Goal: Task Accomplishment & Management: Use online tool/utility

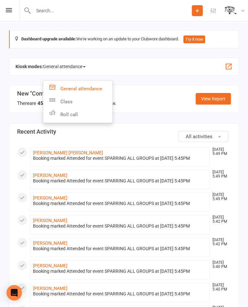
scroll to position [24, 0]
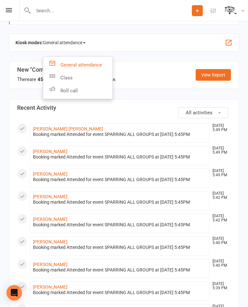
click at [92, 77] on link "Class" at bounding box center [77, 77] width 69 height 13
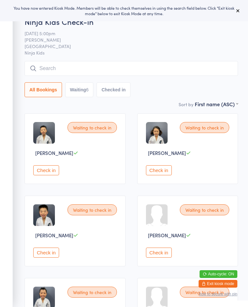
click at [86, 93] on button "Waiting 6" at bounding box center [79, 89] width 28 height 15
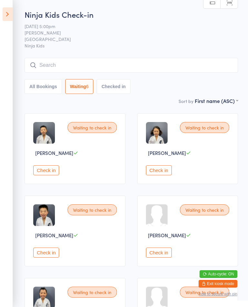
scroll to position [1, 0]
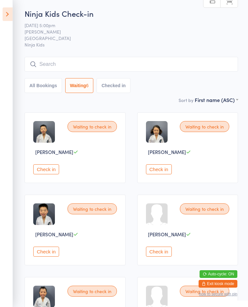
click at [137, 223] on div "Waiting to check in [PERSON_NAME] Check in" at bounding box center [187, 230] width 101 height 71
click at [165, 173] on button "Check in" at bounding box center [159, 169] width 26 height 10
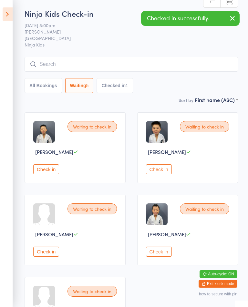
click at [159, 174] on button "Check in" at bounding box center [159, 169] width 26 height 10
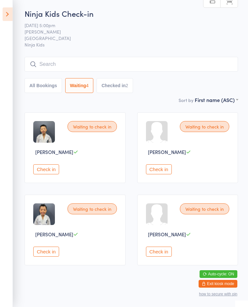
click at [46, 257] on button "Check in" at bounding box center [46, 252] width 26 height 10
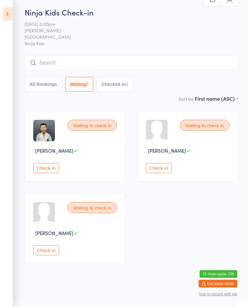
scroll to position [2, 0]
click at [53, 171] on button "Check in" at bounding box center [46, 168] width 26 height 10
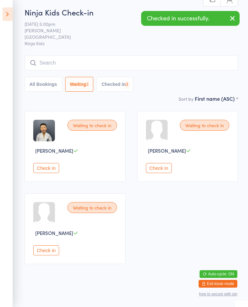
scroll to position [0, 0]
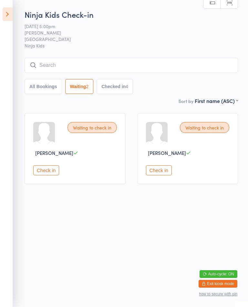
click at [157, 175] on button "Check in" at bounding box center [159, 170] width 26 height 10
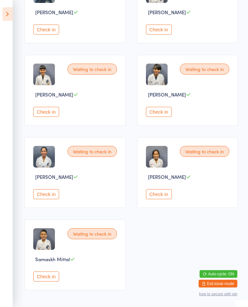
click at [172, 199] on button "Check in" at bounding box center [159, 194] width 26 height 10
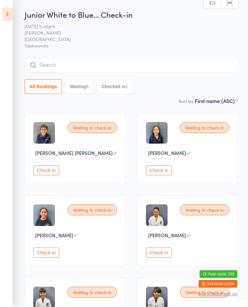
click at [162, 258] on button "Check in" at bounding box center [159, 253] width 26 height 10
click at [169, 257] on button "Check in" at bounding box center [159, 253] width 26 height 10
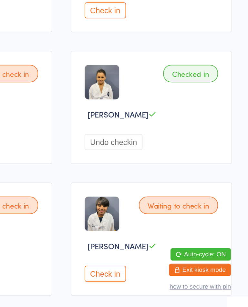
click at [146, 199] on button "Undo checkin" at bounding box center [164, 204] width 36 height 10
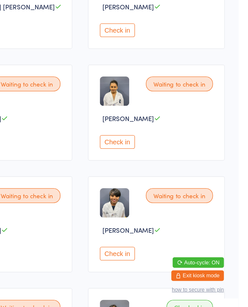
scroll to position [70, 0]
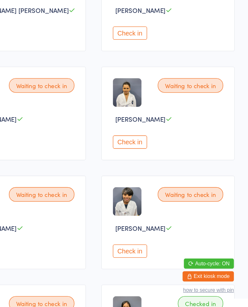
click at [146, 177] on button "Check in" at bounding box center [159, 182] width 26 height 10
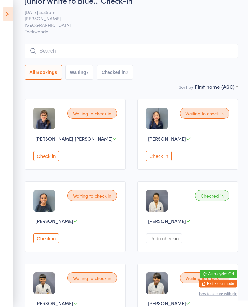
scroll to position [0, 0]
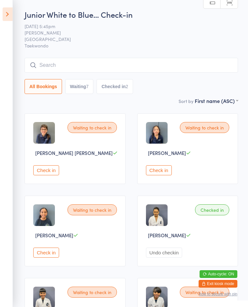
click at [167, 175] on button "Check in" at bounding box center [159, 170] width 26 height 10
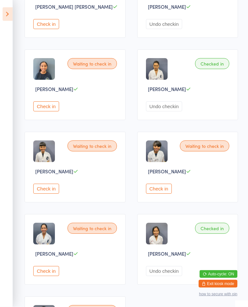
scroll to position [148, 0]
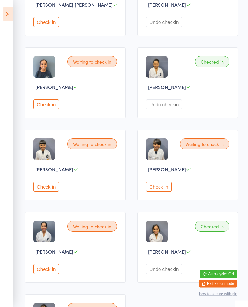
click at [47, 192] on button "Check in" at bounding box center [46, 187] width 26 height 10
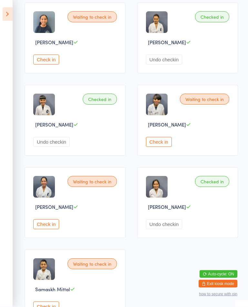
scroll to position [193, 0]
click at [43, 228] on div "Waiting to check in Olivia Dias Check in" at bounding box center [75, 202] width 101 height 71
click at [54, 229] on button "Check in" at bounding box center [46, 224] width 26 height 10
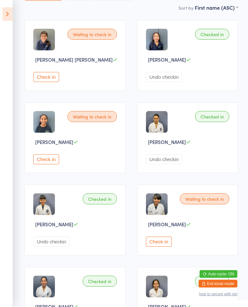
scroll to position [0, 0]
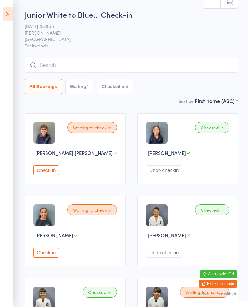
click at [46, 173] on button "Check in" at bounding box center [46, 170] width 26 height 10
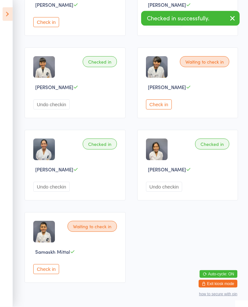
scroll to position [230, 0]
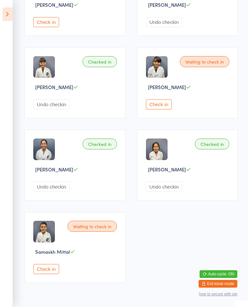
click at [51, 274] on button "Check in" at bounding box center [46, 269] width 26 height 10
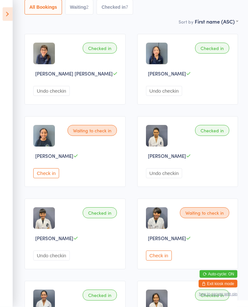
scroll to position [76, 0]
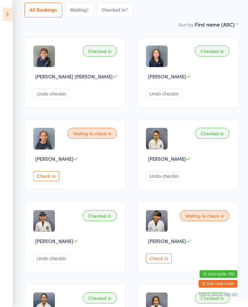
click at [172, 263] on button "Check in" at bounding box center [159, 258] width 26 height 10
click at [53, 181] on button "Check in" at bounding box center [46, 176] width 26 height 10
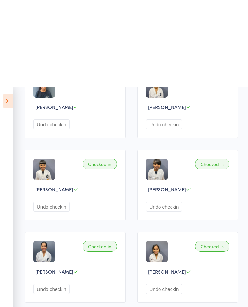
scroll to position [0, 0]
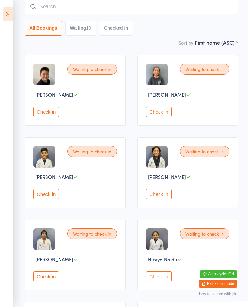
scroll to position [57, 0]
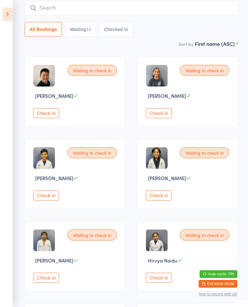
click at [52, 279] on div "Waiting to check in Dion Kapukotuwa Check in" at bounding box center [75, 256] width 101 height 71
click at [31, 291] on div "Waiting to check in Dion Kapukotuwa Check in" at bounding box center [75, 256] width 101 height 71
click at [47, 283] on button "Check in" at bounding box center [46, 278] width 26 height 10
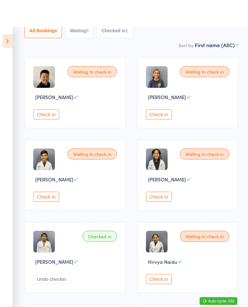
scroll to position [0, 0]
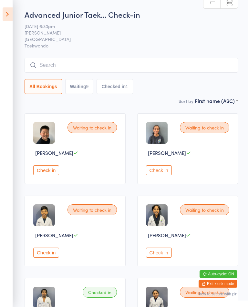
click at [149, 175] on button "Check in" at bounding box center [159, 170] width 26 height 10
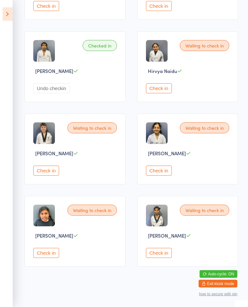
click at [43, 176] on button "Check in" at bounding box center [46, 171] width 26 height 10
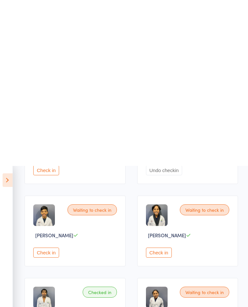
scroll to position [0, 0]
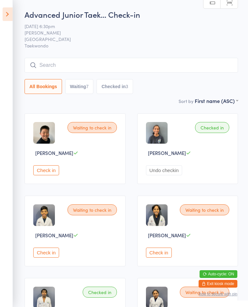
click at [79, 181] on div "Waiting to check in Aaron Jung Check in" at bounding box center [75, 148] width 101 height 71
click at [52, 171] on button "Check in" at bounding box center [46, 170] width 26 height 10
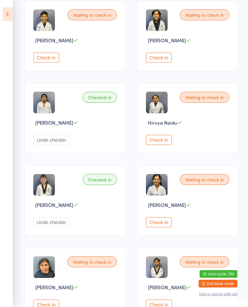
scroll to position [257, 0]
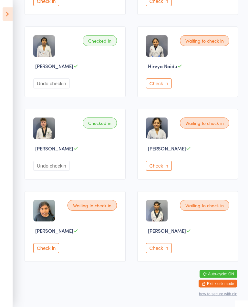
click at [167, 253] on button "Check in" at bounding box center [159, 248] width 26 height 10
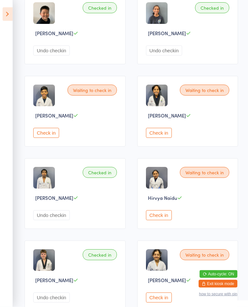
click at [155, 220] on button "Check in" at bounding box center [159, 215] width 26 height 10
click at [164, 220] on button "Check in" at bounding box center [159, 215] width 26 height 10
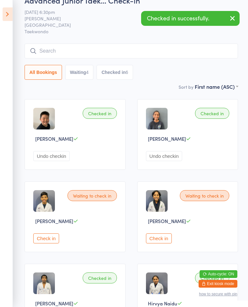
scroll to position [15, 0]
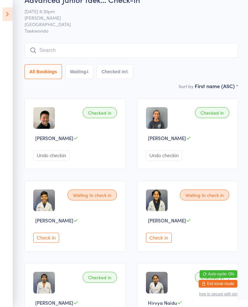
click at [44, 241] on button "Check in" at bounding box center [46, 238] width 26 height 10
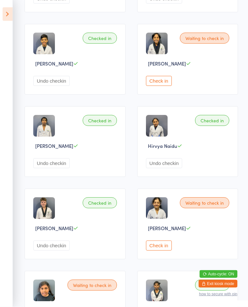
click at [169, 251] on button "Check in" at bounding box center [159, 246] width 26 height 10
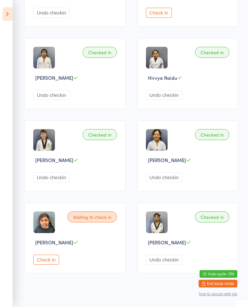
click at [51, 265] on button "Check in" at bounding box center [46, 260] width 26 height 10
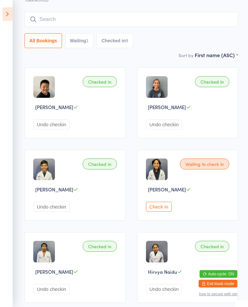
scroll to position [46, 0]
click at [161, 212] on button "Check in" at bounding box center [159, 207] width 26 height 10
click at [158, 212] on button "Check in" at bounding box center [159, 207] width 26 height 10
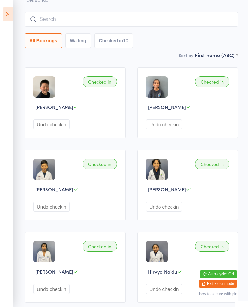
click at [157, 294] on button "Undo checkin" at bounding box center [164, 289] width 36 height 10
click at [11, 18] on icon at bounding box center [8, 14] width 10 height 14
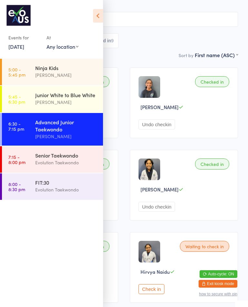
click at [28, 160] on link "7:15 - 8:00 pm Senior Taekwondo Evolution Taekwondo" at bounding box center [52, 159] width 101 height 26
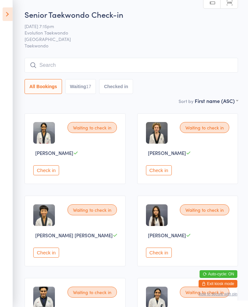
click at [83, 88] on button "Waiting 17" at bounding box center [80, 86] width 31 height 15
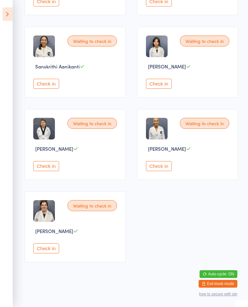
scroll to position [596, 0]
click at [6, 29] on aside "Events for 11 Aug, 2025 11 Aug, 2025 August 2025 Sun Mon Tue Wed Thu Fri Sat 31…" at bounding box center [6, 153] width 13 height 307
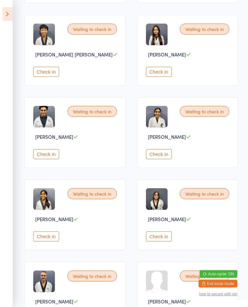
click at [43, 159] on button "Check in" at bounding box center [46, 154] width 26 height 10
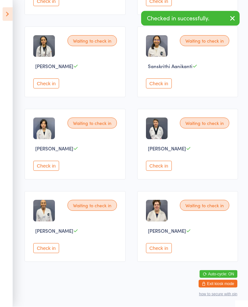
scroll to position [511, 0]
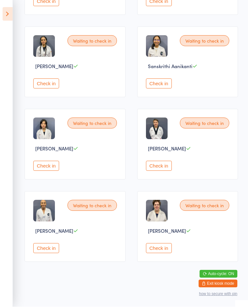
click at [161, 253] on button "Check in" at bounding box center [159, 248] width 26 height 10
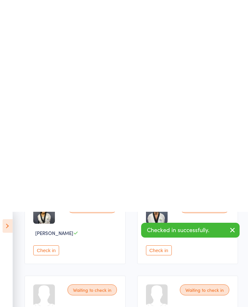
scroll to position [0, 0]
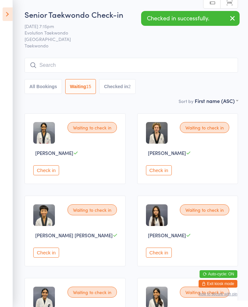
click at [52, 91] on button "All Bookings" at bounding box center [43, 86] width 37 height 15
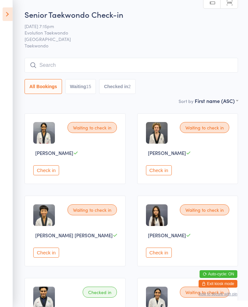
click at [7, 14] on icon at bounding box center [8, 14] width 10 height 14
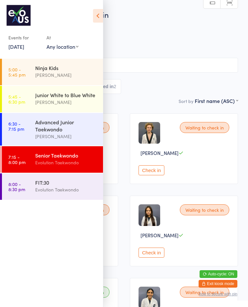
click at [69, 136] on div "[PERSON_NAME]" at bounding box center [66, 136] width 62 height 7
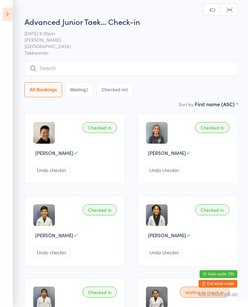
click at [79, 96] on button "Waiting 1" at bounding box center [79, 89] width 28 height 15
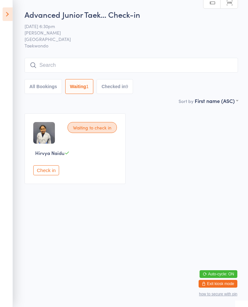
click at [3, 13] on icon at bounding box center [8, 14] width 10 height 14
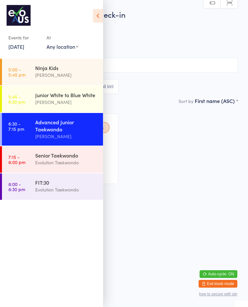
click at [60, 162] on div "Evolution Taekwondo" at bounding box center [66, 162] width 62 height 7
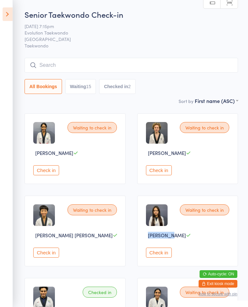
scroll to position [2, 0]
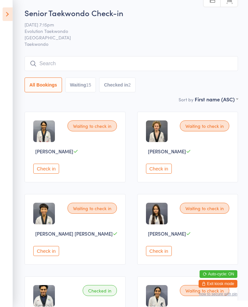
click at [206, 244] on div "Waiting to check in Georgette Quimno Check in" at bounding box center [187, 229] width 101 height 71
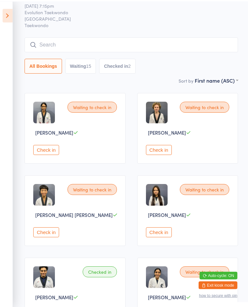
scroll to position [0, 0]
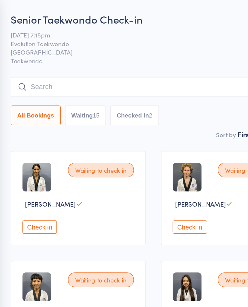
click at [69, 93] on button "Waiting 15" at bounding box center [80, 86] width 31 height 15
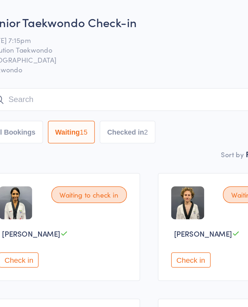
click at [99, 86] on button "Checked in 2" at bounding box center [117, 86] width 36 height 15
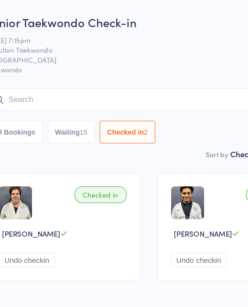
click at [65, 86] on button "Waiting 15" at bounding box center [80, 86] width 31 height 15
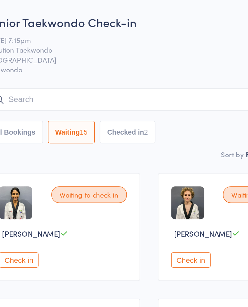
select select "0"
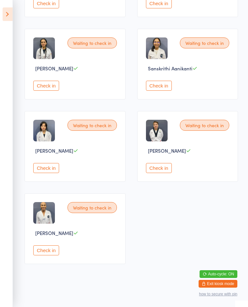
scroll to position [496, 0]
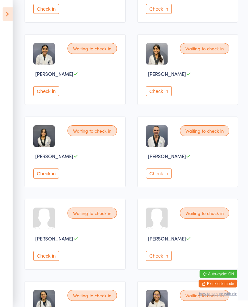
click at [169, 179] on button "Check in" at bounding box center [159, 174] width 26 height 10
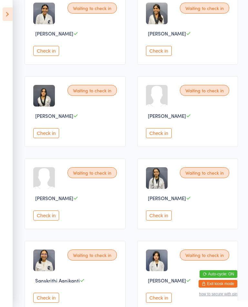
scroll to position [308, 0]
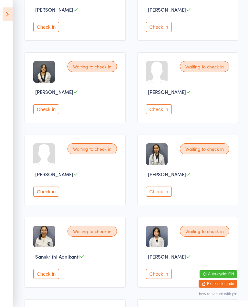
click at [160, 279] on button "Check in" at bounding box center [159, 274] width 26 height 10
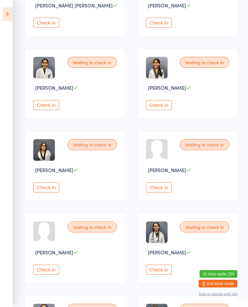
click at [47, 193] on button "Check in" at bounding box center [46, 188] width 26 height 10
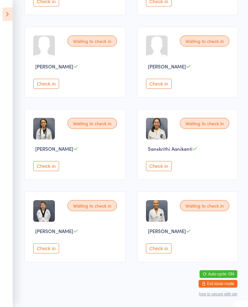
scroll to position [341, 0]
click at [163, 169] on button "Check in" at bounding box center [159, 166] width 26 height 10
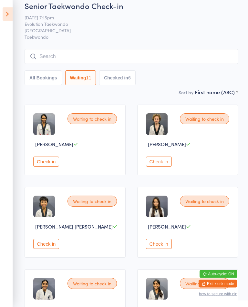
scroll to position [0, 0]
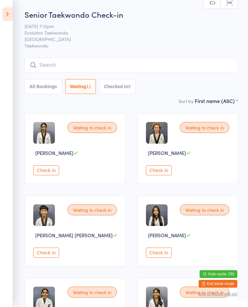
click at [50, 174] on button "Check in" at bounding box center [46, 170] width 26 height 10
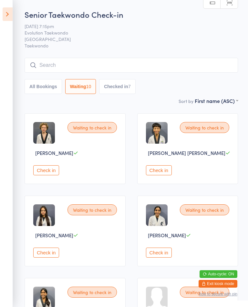
click at [56, 238] on span "Georgette Quimno" at bounding box center [54, 235] width 38 height 7
click at [49, 258] on button "Check in" at bounding box center [46, 253] width 26 height 10
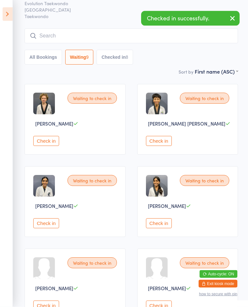
scroll to position [29, 0]
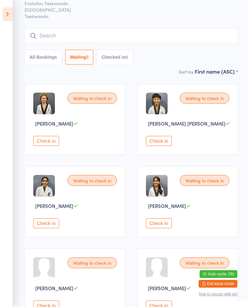
click at [169, 138] on div "Waiting to check in Cooper Sok-Kloth Check in" at bounding box center [187, 119] width 101 height 71
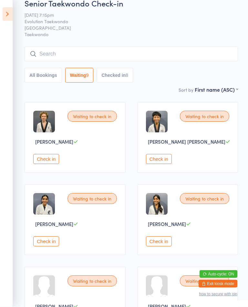
scroll to position [0, 0]
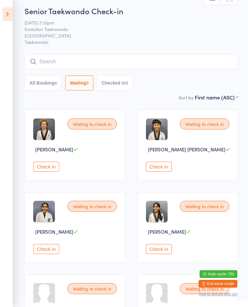
click at [171, 169] on button "Check in" at bounding box center [159, 167] width 26 height 10
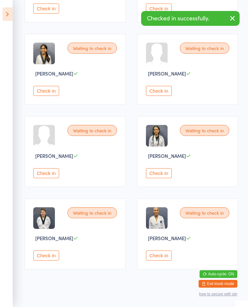
scroll to position [172, 0]
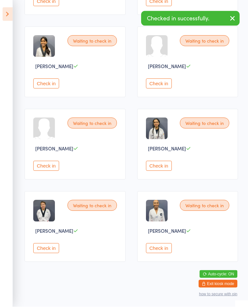
click at [162, 253] on button "Check in" at bounding box center [159, 248] width 26 height 10
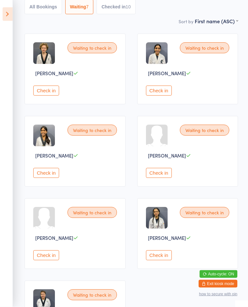
scroll to position [80, 0]
click at [162, 176] on button "Check in" at bounding box center [159, 173] width 26 height 10
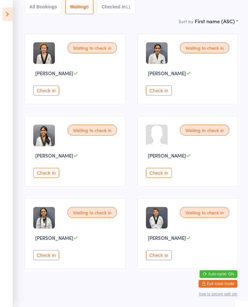
click at [169, 260] on button "Check in" at bounding box center [159, 255] width 26 height 10
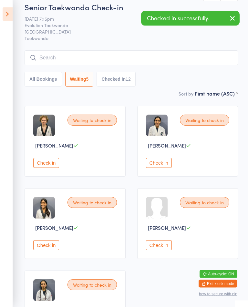
scroll to position [0, 0]
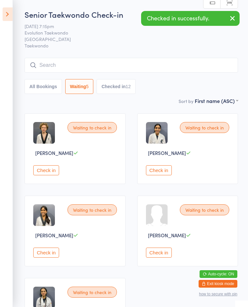
click at [55, 170] on button "Check in" at bounding box center [46, 170] width 26 height 10
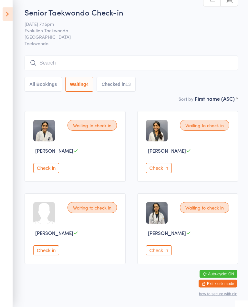
click at [54, 253] on button "Check in" at bounding box center [46, 251] width 26 height 10
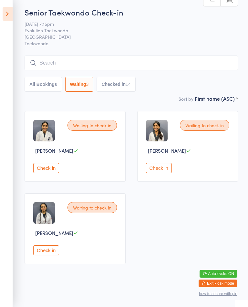
scroll to position [2, 0]
click at [172, 206] on div "Waiting to check in Jovita Jobin Check in Waiting to check in Kavya Naidu Check…" at bounding box center [131, 187] width 225 height 165
click at [166, 171] on button "Check in" at bounding box center [159, 168] width 26 height 10
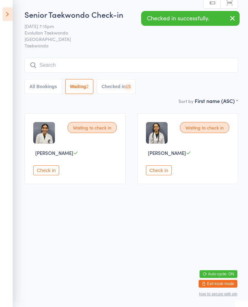
scroll to position [0, 0]
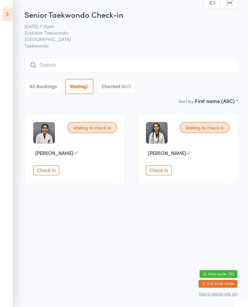
click at [166, 174] on button "Check in" at bounding box center [159, 170] width 26 height 10
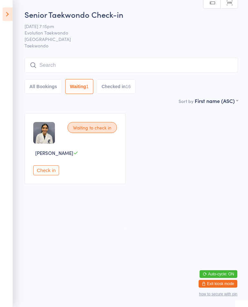
click at [45, 175] on button "Check in" at bounding box center [46, 170] width 26 height 10
